Goal: Task Accomplishment & Management: Manage account settings

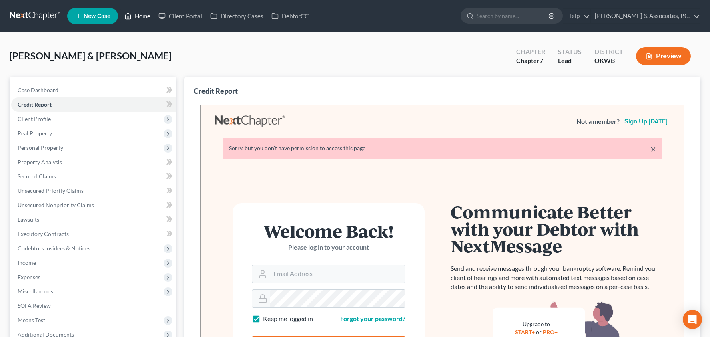
click at [140, 18] on link "Home" at bounding box center [137, 16] width 34 height 14
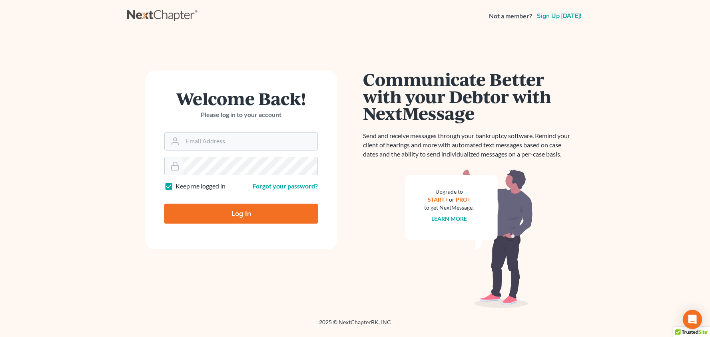
type input "[PERSON_NAME][EMAIL_ADDRESS][DOMAIN_NAME]"
click at [241, 213] on input "Log In" at bounding box center [240, 214] width 153 height 20
type input "Thinking..."
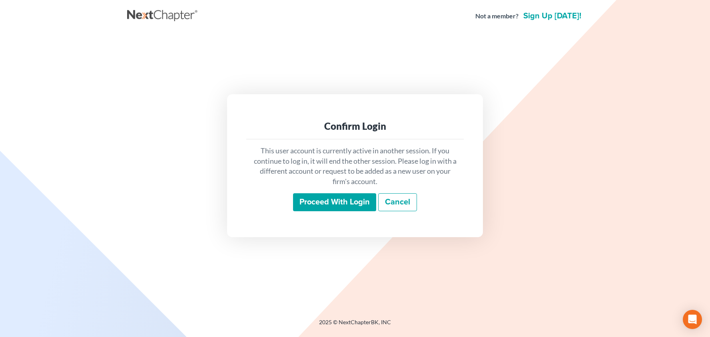
click at [344, 201] on input "Proceed with login" at bounding box center [334, 202] width 83 height 18
